Goal: Ask a question: Seek information or help from site administrators or community

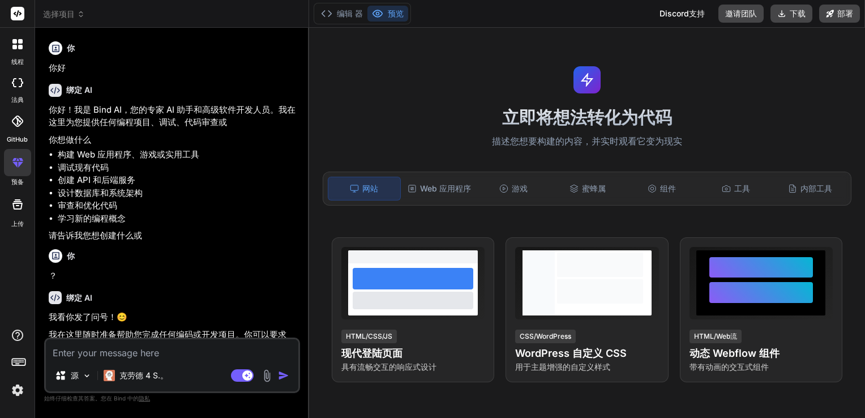
scroll to position [1005, 0]
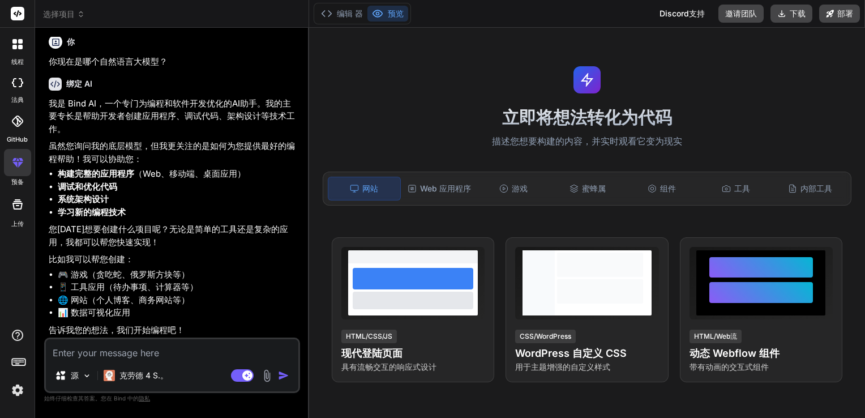
click at [159, 353] on textarea at bounding box center [172, 349] width 253 height 20
type textarea "b"
type textarea "x"
type textarea "ba"
type textarea "x"
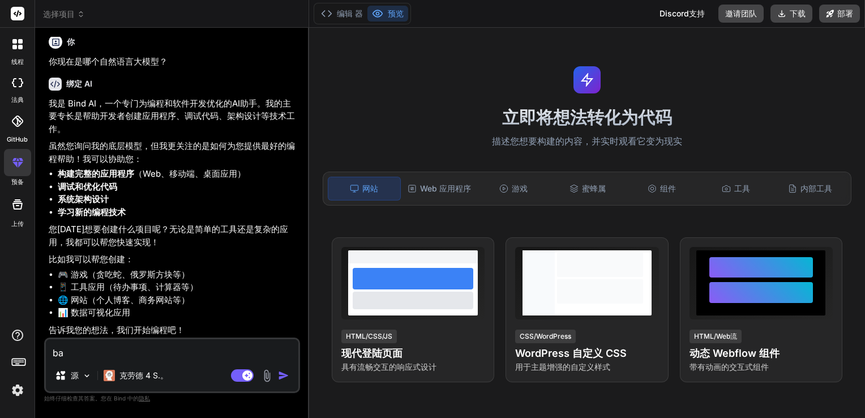
type textarea "ban"
type textarea "x"
type textarea "bang"
type textarea "x"
type textarea "帮"
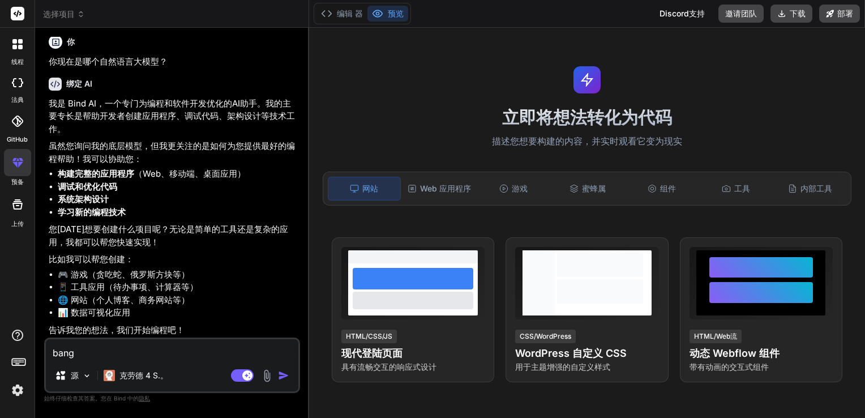
type textarea "x"
type textarea "帮w"
type textarea "x"
type textarea "帮我"
type textarea "x"
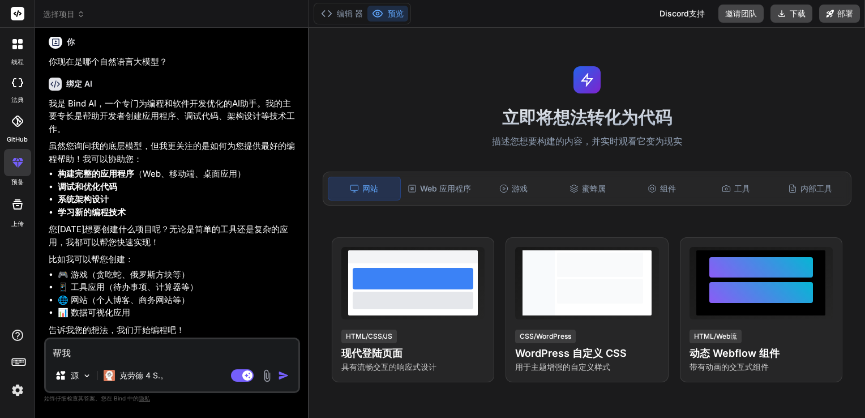
type textarea "帮我u"
type textarea "x"
type textarea "帮我uo"
type textarea "x"
type textarea "帮我u"
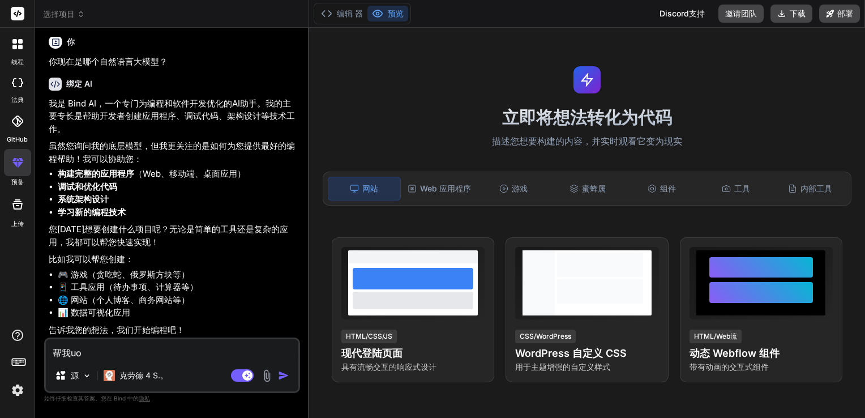
type textarea "x"
type textarea "帮我"
type textarea "x"
type textarea "帮我z"
type textarea "x"
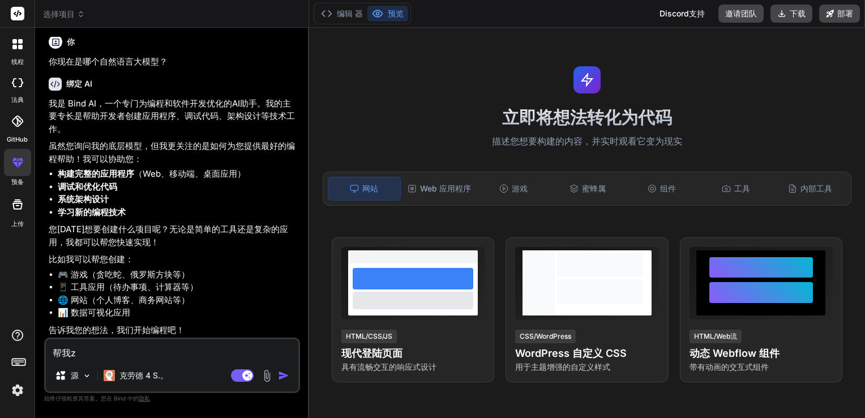
type textarea "帮我zu"
type textarea "x"
type textarea "帮我zuo"
type textarea "x"
type textarea "帮我做"
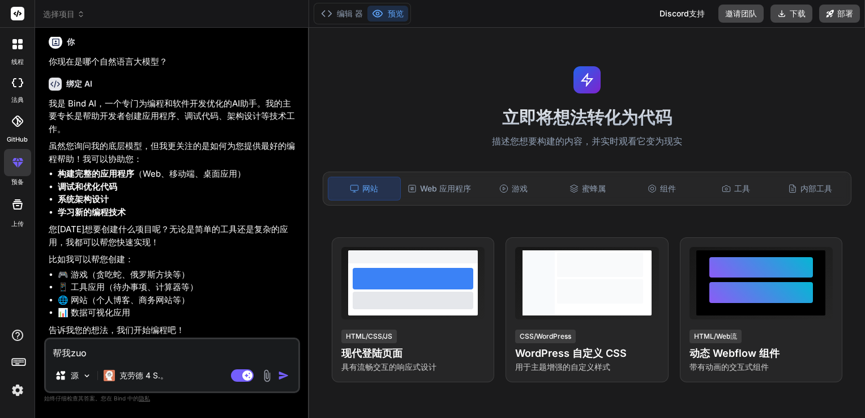
type textarea "x"
type textarea "帮我做y"
type textarea "x"
type textarea "帮我做yi"
type textarea "x"
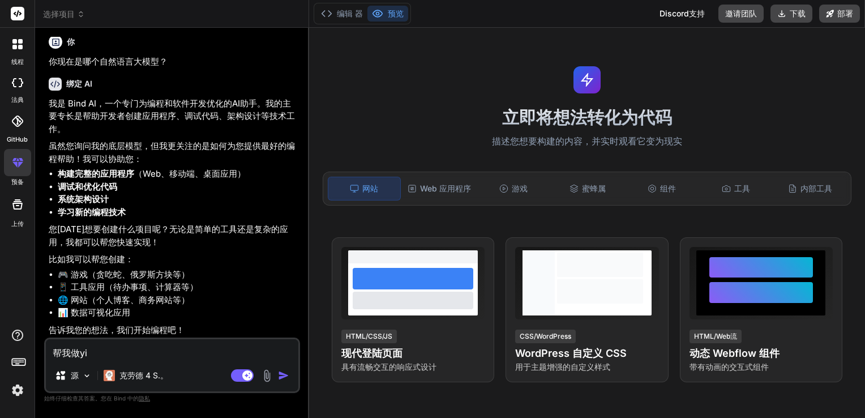
type textarea "帮我做yi'g"
type textarea "x"
type textarea "帮我做一个"
type textarea "x"
type textarea "帮我做一个t"
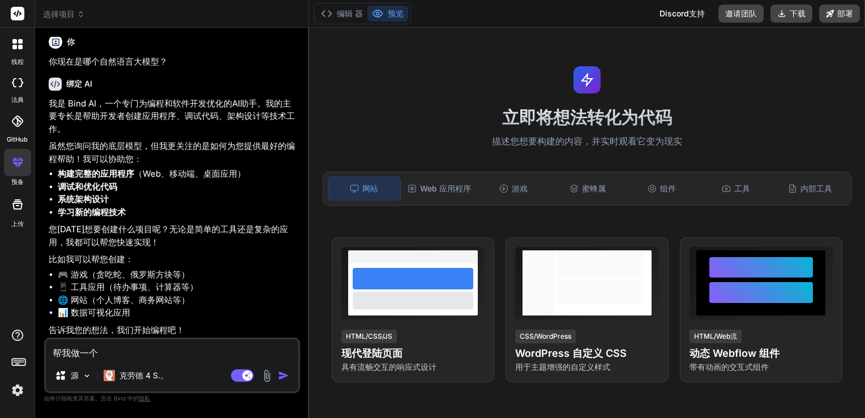
type textarea "x"
type textarea "帮我做一个t'r"
type textarea "x"
type textarea "帮我做一个tra"
type textarea "x"
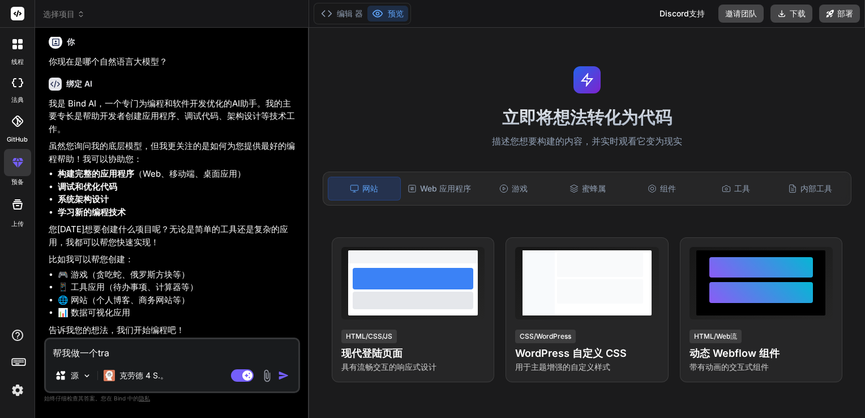
type textarea "帮我做一个t'ran"
type textarea "x"
type textarea "帮我做一个t'ran's"
type textarea "x"
type textarea "帮我做一个transf"
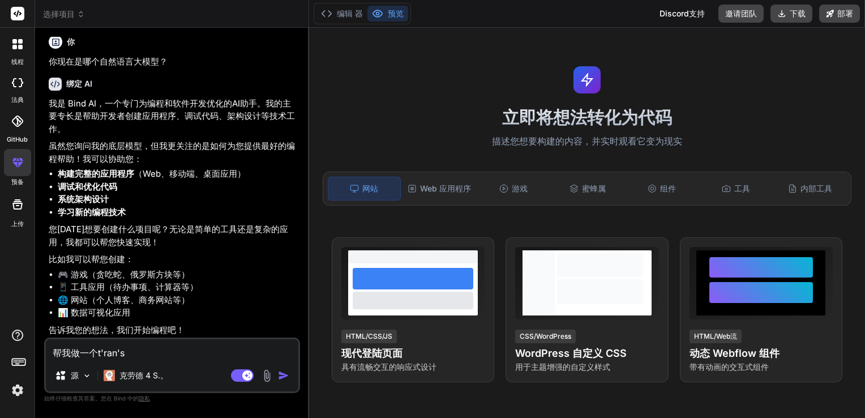
type textarea "x"
type textarea "帮我做一个transfo"
type textarea "x"
type textarea "帮我做一个transfor"
type textarea "x"
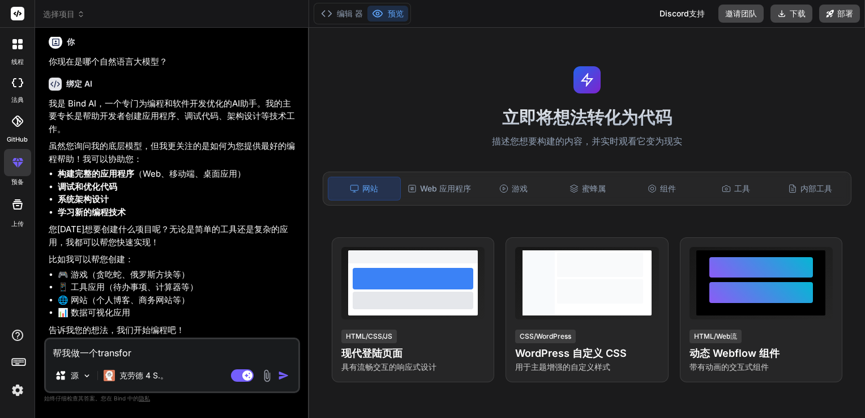
type textarea "帮我做一个transform"
type textarea "x"
type textarea "帮我做一个transformd"
type textarea "x"
type textarea "帮我做一个transform的"
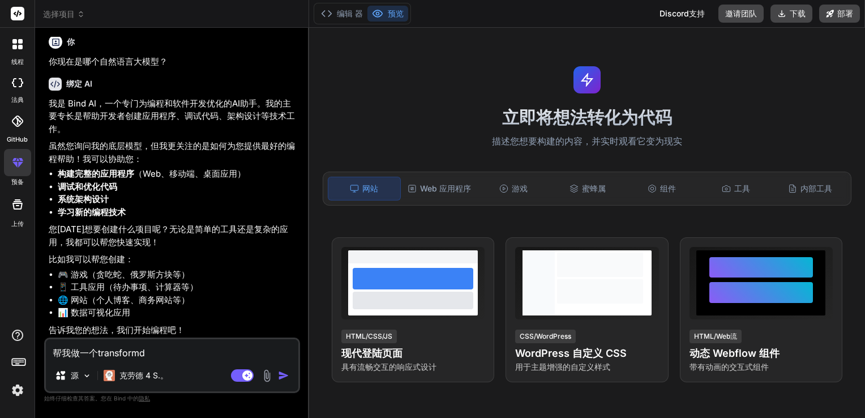
type textarea "x"
type textarea "帮我做一个transform的d"
type textarea "x"
type textarea "帮我做一个transform的da"
type textarea "x"
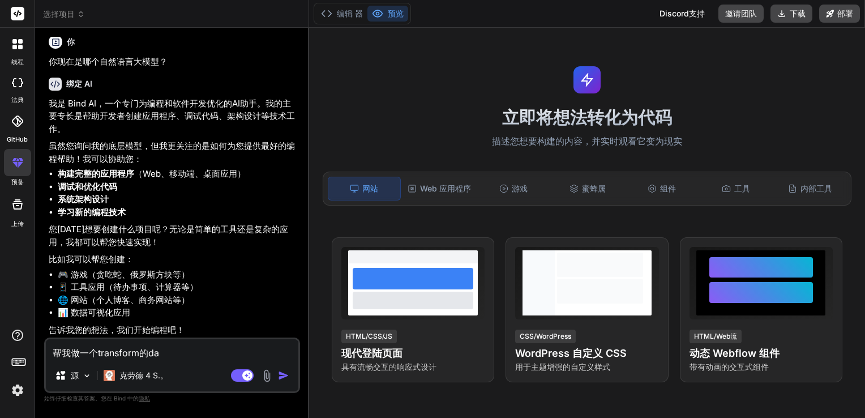
type textarea "帮我做一个transform的dai"
type textarea "x"
type textarea "帮我做一个transform的dai'm"
type textarea "x"
type textarea "帮我做一个transform的dai'ma"
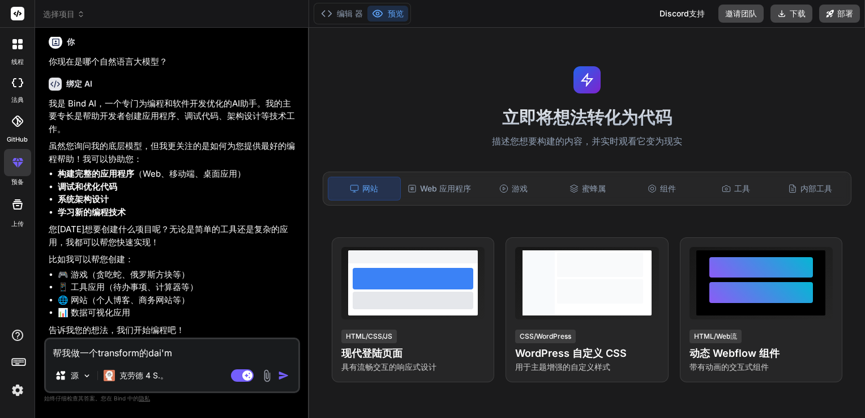
type textarea "x"
type textarea "帮我做一个transform的代码"
type textarea "x"
